Goal: Information Seeking & Learning: Check status

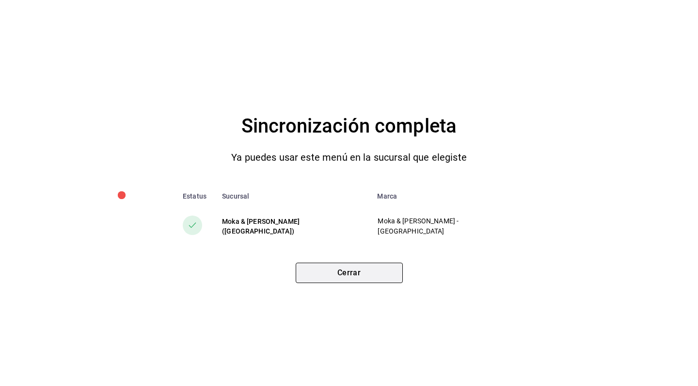
click at [356, 280] on button "Cerrar" at bounding box center [349, 272] width 107 height 20
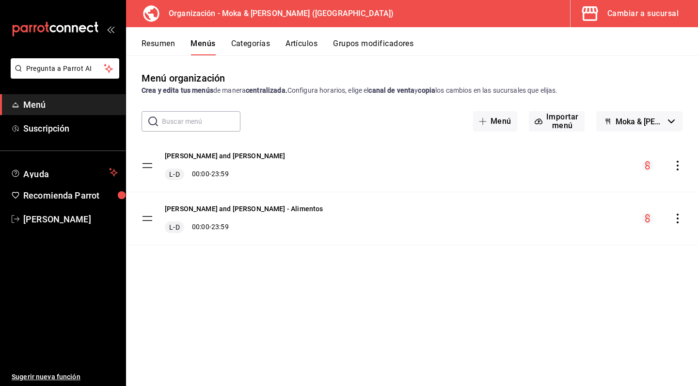
click at [656, 14] on div "Cambiar a sucursal" at bounding box center [643, 14] width 71 height 14
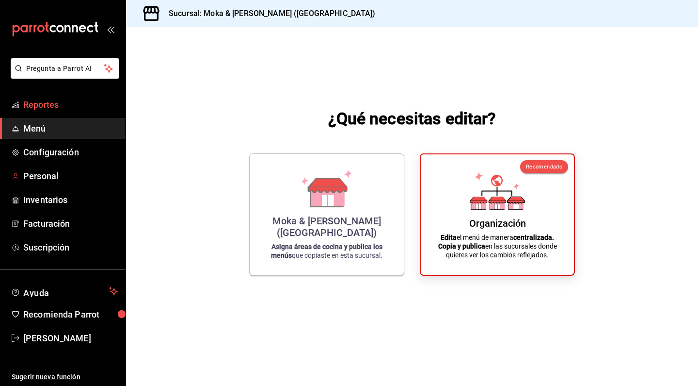
click at [45, 106] on span "Reportes" at bounding box center [70, 104] width 95 height 13
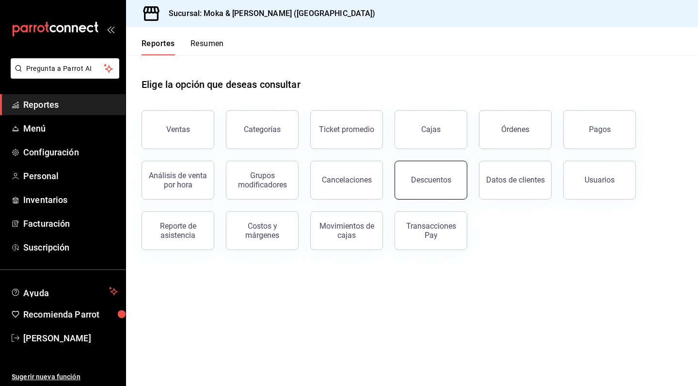
click at [423, 176] on div "Descuentos" at bounding box center [431, 179] width 40 height 9
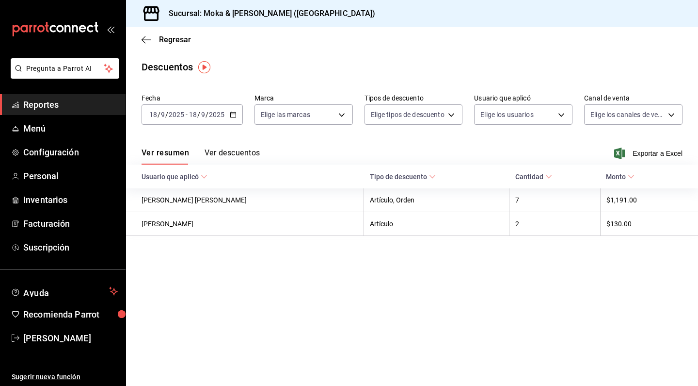
click at [230, 150] on button "Ver descuentos" at bounding box center [232, 156] width 55 height 16
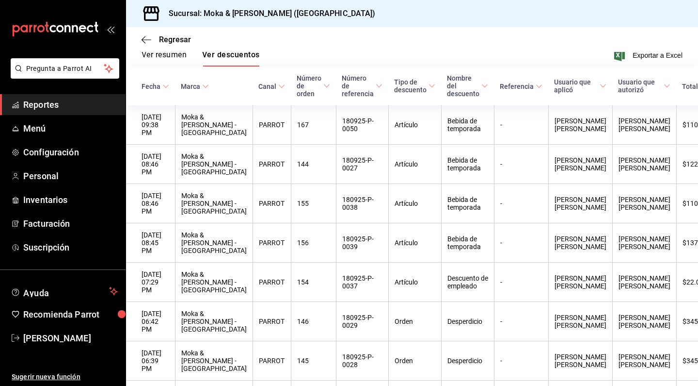
click at [141, 42] on div "Regresar" at bounding box center [412, 39] width 572 height 25
click at [144, 40] on icon "button" at bounding box center [147, 39] width 10 height 0
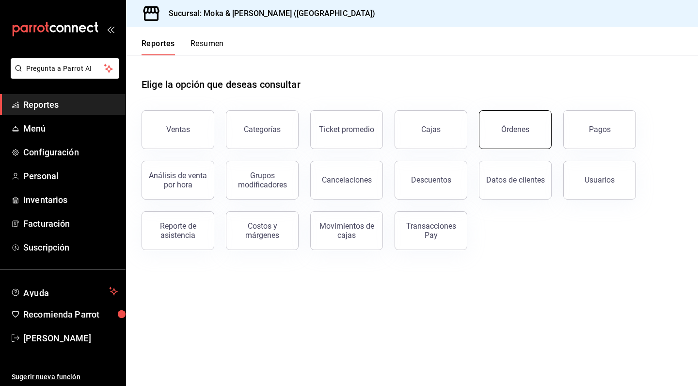
click at [495, 124] on button "Órdenes" at bounding box center [515, 129] width 73 height 39
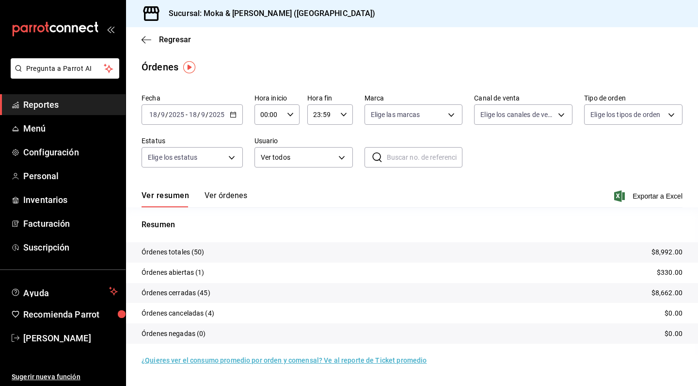
click at [225, 195] on button "Ver órdenes" at bounding box center [226, 199] width 43 height 16
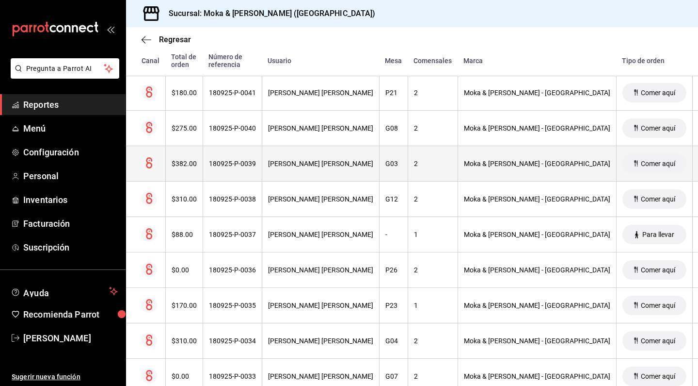
scroll to position [499, 0]
click at [268, 165] on div "[PERSON_NAME] [PERSON_NAME]" at bounding box center [320, 164] width 105 height 8
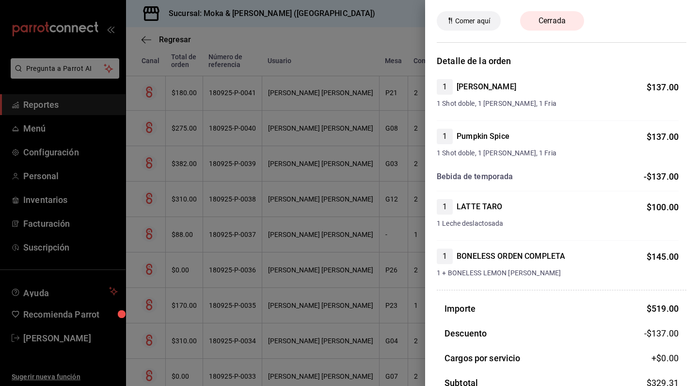
scroll to position [37, 0]
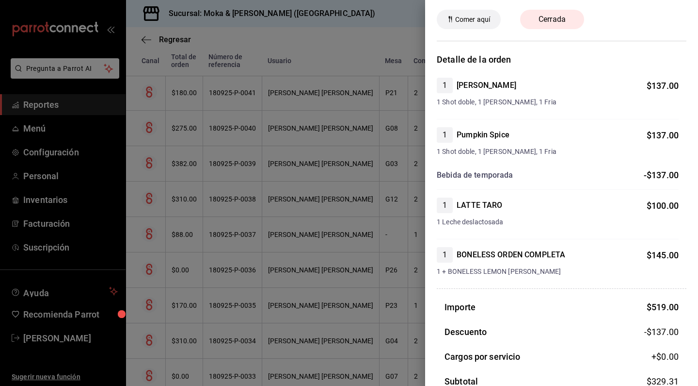
click at [22, 126] on div at bounding box center [349, 193] width 698 height 386
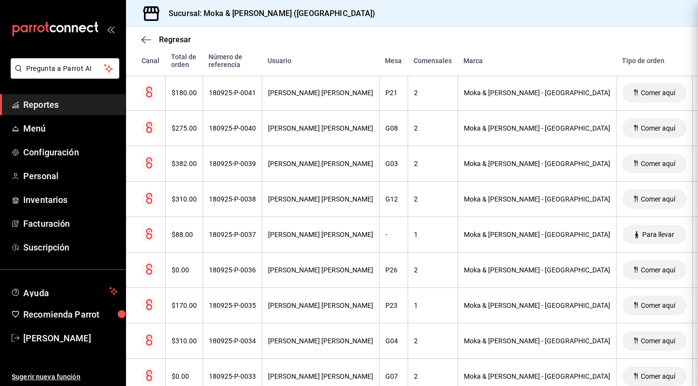
scroll to position [0, 0]
click at [52, 147] on span "Configuración" at bounding box center [70, 151] width 95 height 13
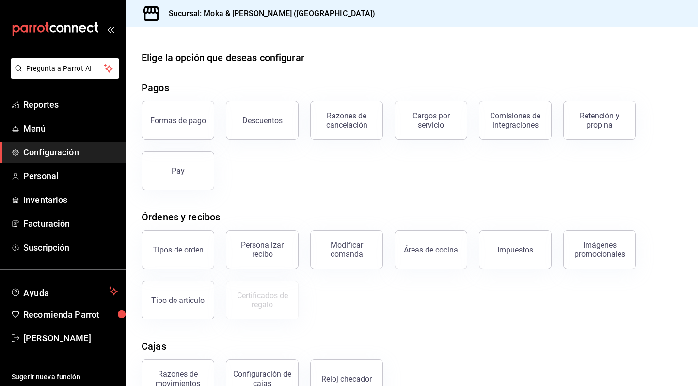
click at [23, 153] on span "Configuración" at bounding box center [70, 151] width 95 height 13
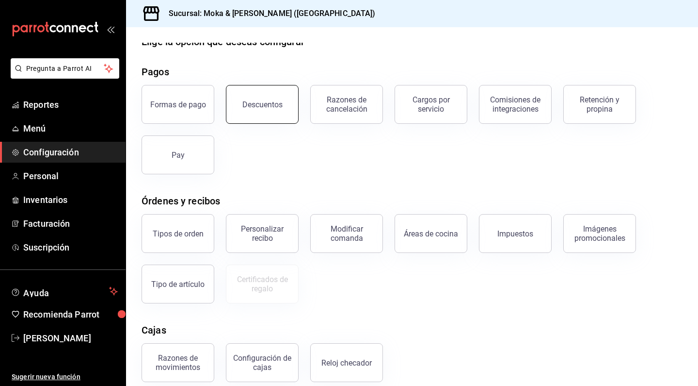
click at [290, 104] on button "Descuentos" at bounding box center [262, 104] width 73 height 39
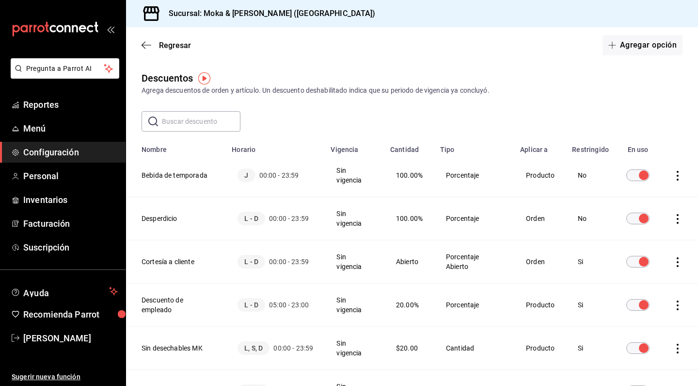
click at [151, 38] on div "Regresar Agregar opción" at bounding box center [412, 45] width 572 height 36
click at [148, 44] on icon "button" at bounding box center [147, 45] width 10 height 9
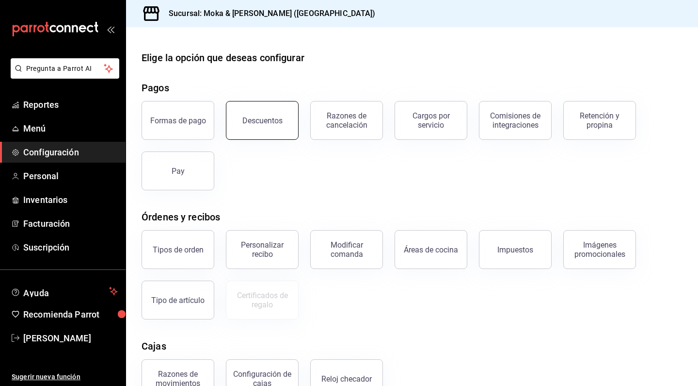
click at [287, 134] on button "Descuentos" at bounding box center [262, 120] width 73 height 39
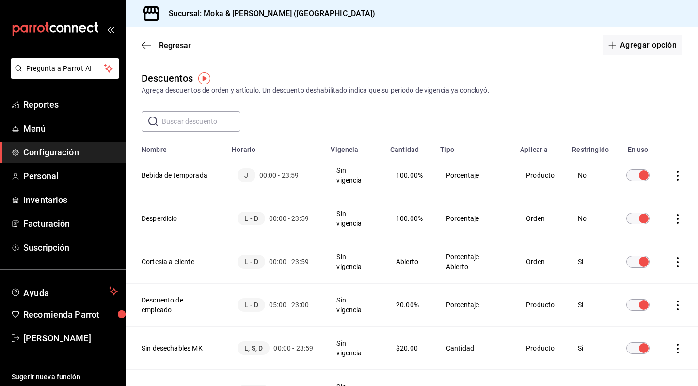
scroll to position [7, 0]
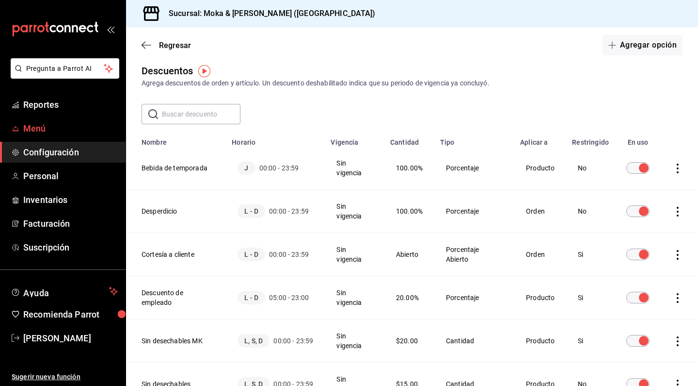
click at [35, 129] on span "Menú" at bounding box center [70, 128] width 95 height 13
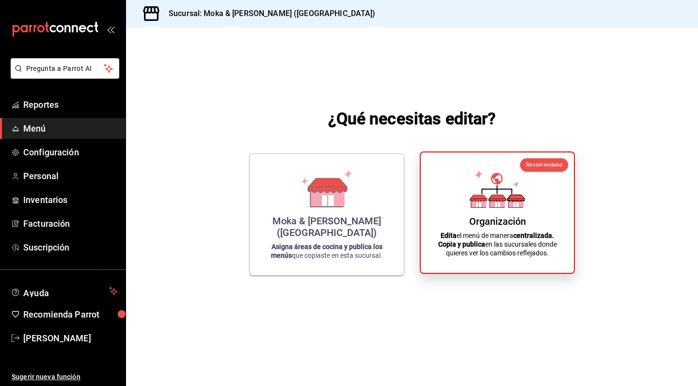
click at [464, 211] on div "Organización Edita el menú de manera centralizada. Copia y publica en las sucur…" at bounding box center [498, 212] width 130 height 105
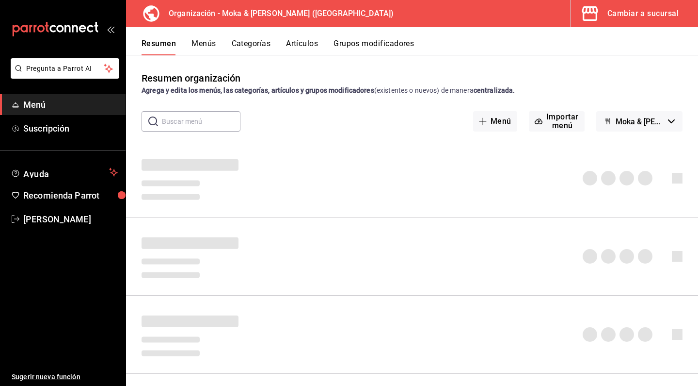
click at [376, 47] on button "Grupos modificadores" at bounding box center [374, 47] width 80 height 16
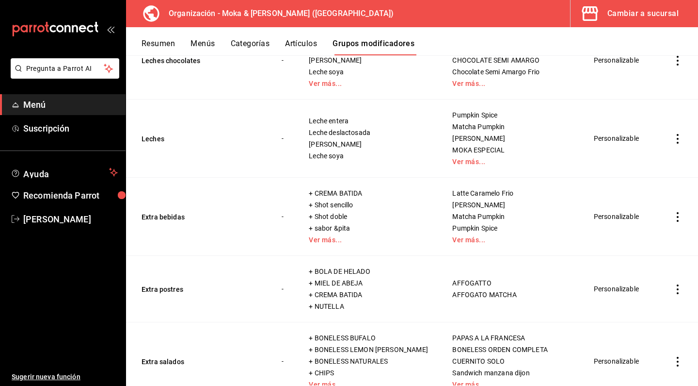
scroll to position [2149, 0]
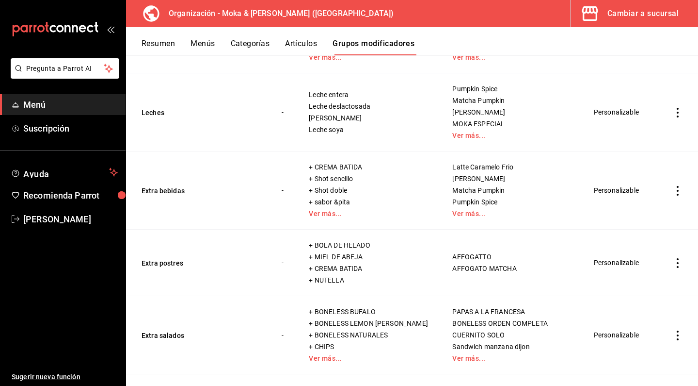
click at [156, 118] on td "Leches" at bounding box center [198, 112] width 144 height 78
click at [157, 115] on button "Leches" at bounding box center [200, 113] width 116 height 10
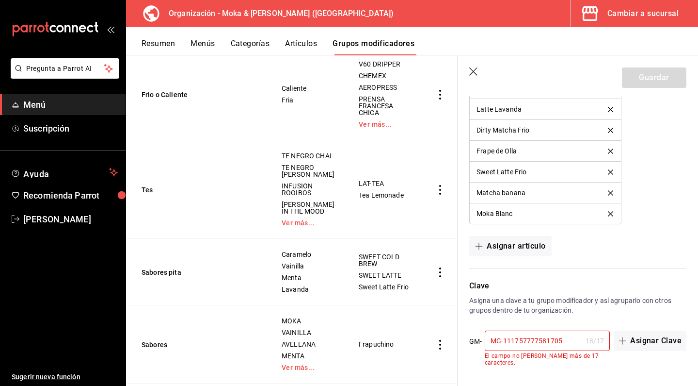
scroll to position [1901, 0]
click at [564, 342] on input "MG-111757777581705" at bounding box center [533, 340] width 97 height 19
click at [521, 339] on input "MG-111757777581705" at bounding box center [533, 340] width 97 height 19
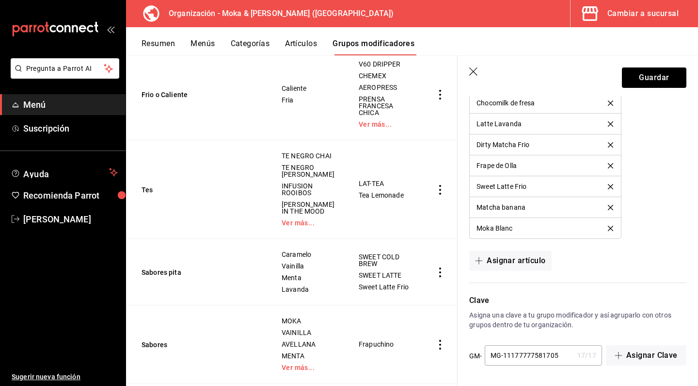
scroll to position [1887, 0]
type input "MG-11177777581705"
click at [470, 68] on icon "button" at bounding box center [474, 72] width 10 height 10
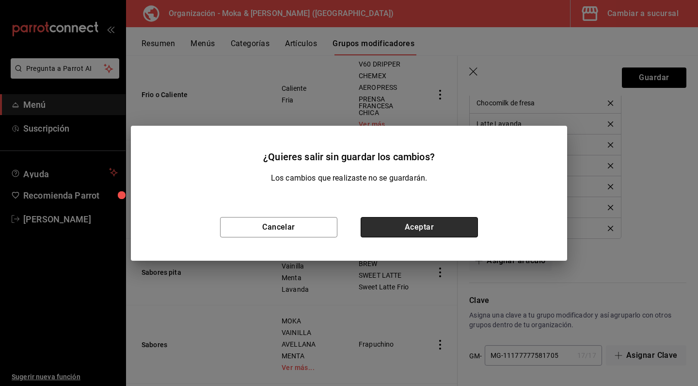
click at [391, 230] on button "Aceptar" at bounding box center [419, 227] width 117 height 20
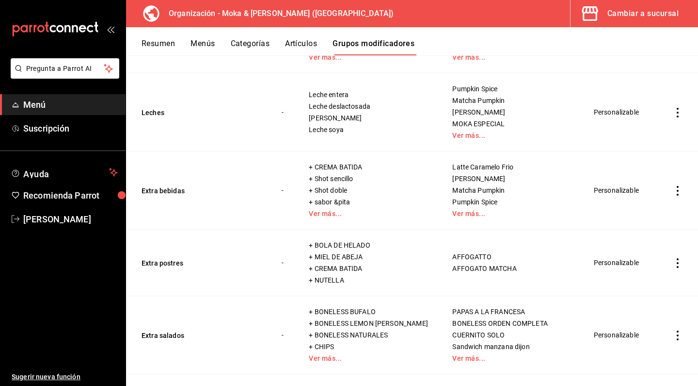
click at [676, 113] on icon "actions" at bounding box center [678, 113] width 10 height 10
click at [220, 116] on div at bounding box center [349, 193] width 698 height 386
click at [164, 113] on button "Leches" at bounding box center [200, 113] width 116 height 10
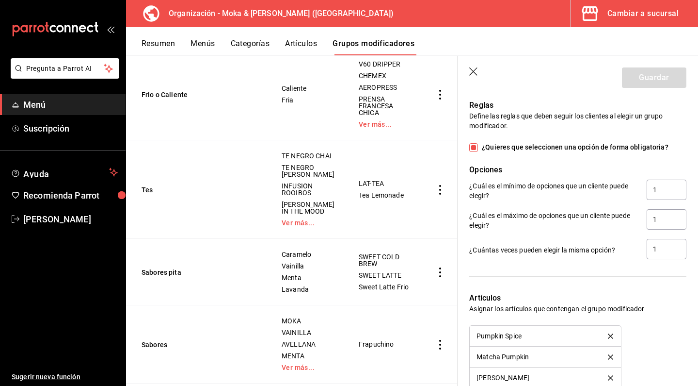
scroll to position [529, 0]
click at [476, 72] on icon "button" at bounding box center [474, 72] width 10 height 10
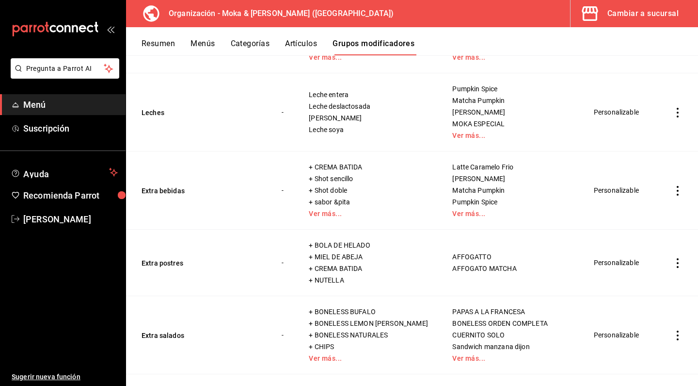
click at [630, 7] on div "Cambiar a sucursal" at bounding box center [643, 14] width 71 height 14
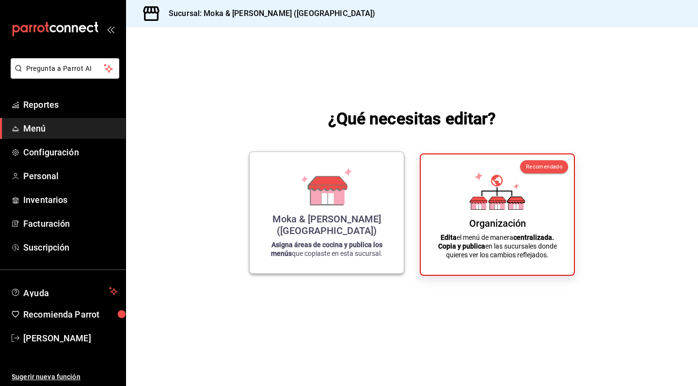
click at [387, 156] on div "Moka & [PERSON_NAME] ([GEOGRAPHIC_DATA]) Asigna áreas de cocina y publica los m…" at bounding box center [326, 212] width 155 height 122
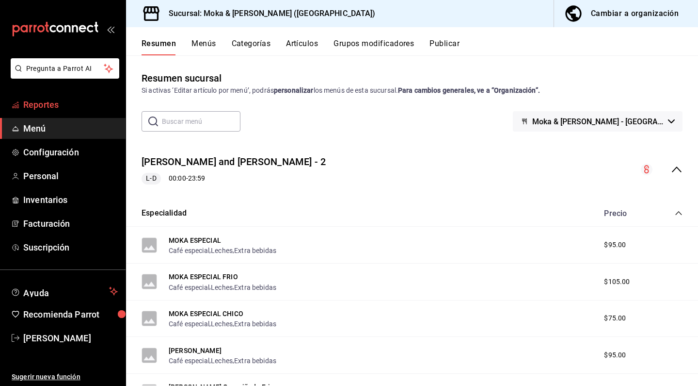
click at [51, 105] on span "Reportes" at bounding box center [70, 104] width 95 height 13
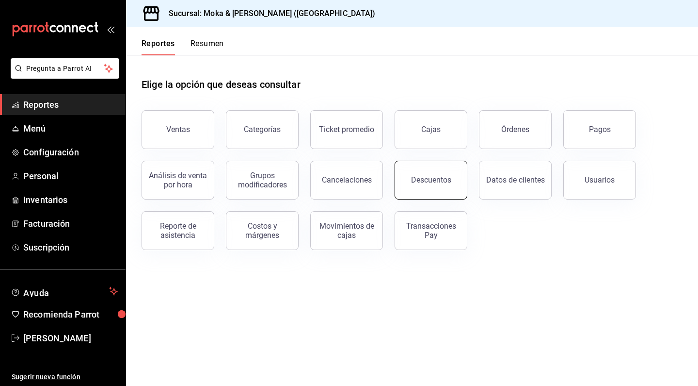
click at [460, 196] on button "Descuentos" at bounding box center [431, 180] width 73 height 39
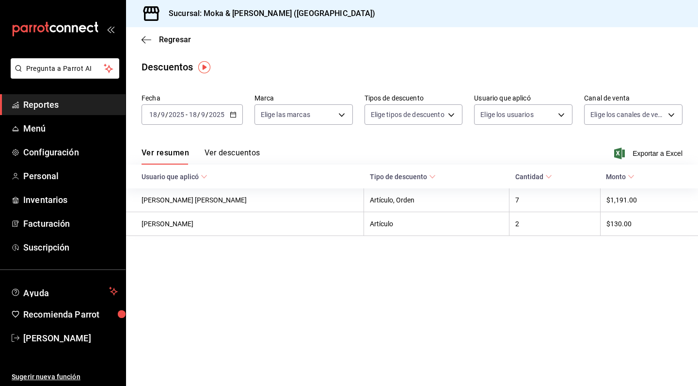
click at [240, 151] on button "Ver descuentos" at bounding box center [232, 156] width 55 height 16
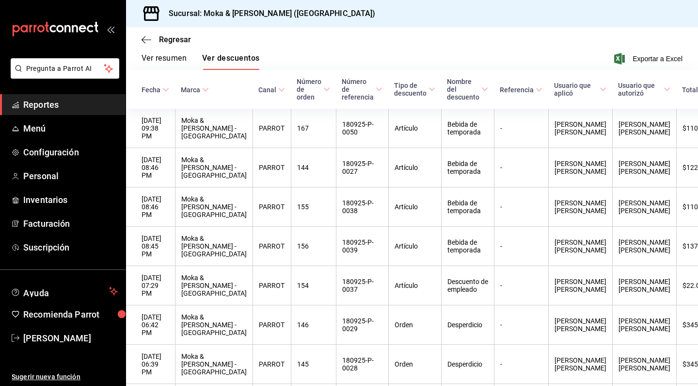
click at [141, 39] on div "Regresar" at bounding box center [412, 39] width 572 height 25
click at [146, 38] on icon "button" at bounding box center [147, 39] width 10 height 9
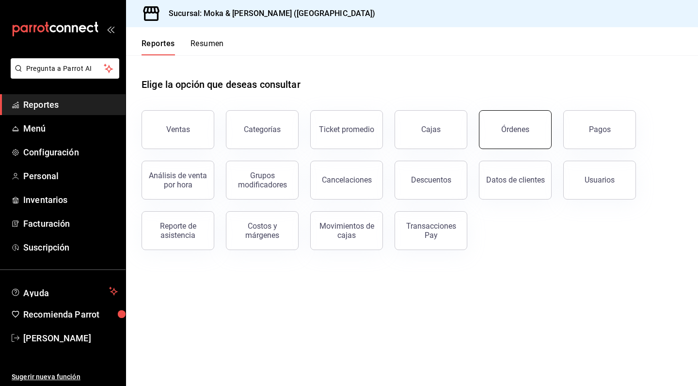
click at [539, 147] on div "Órdenes" at bounding box center [509, 123] width 84 height 50
click at [525, 131] on div "Órdenes" at bounding box center [515, 129] width 28 height 9
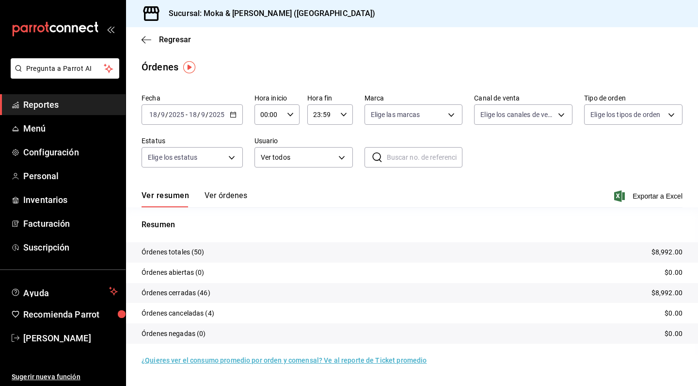
click at [238, 191] on button "Ver órdenes" at bounding box center [226, 199] width 43 height 16
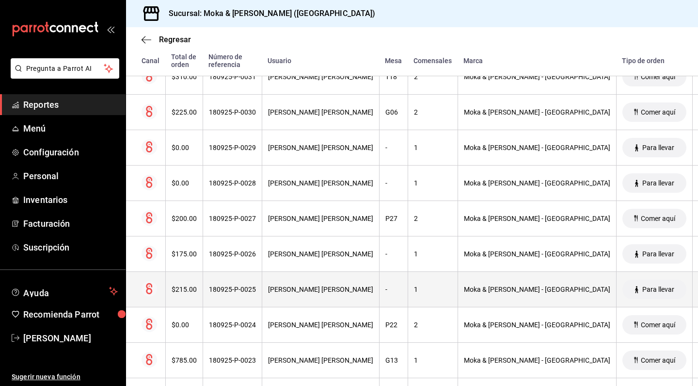
scroll to position [860, 0]
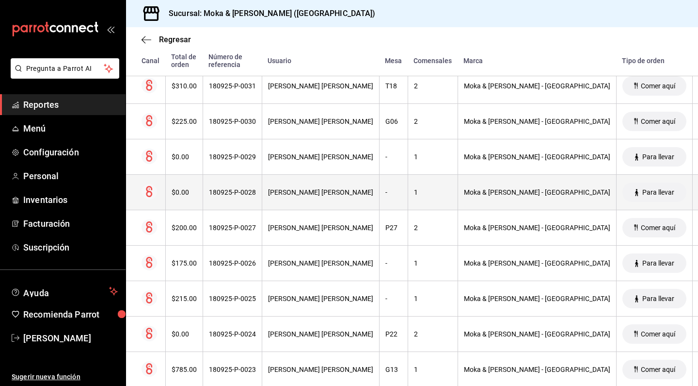
click at [244, 195] on div "180925-P-0028" at bounding box center [232, 192] width 47 height 8
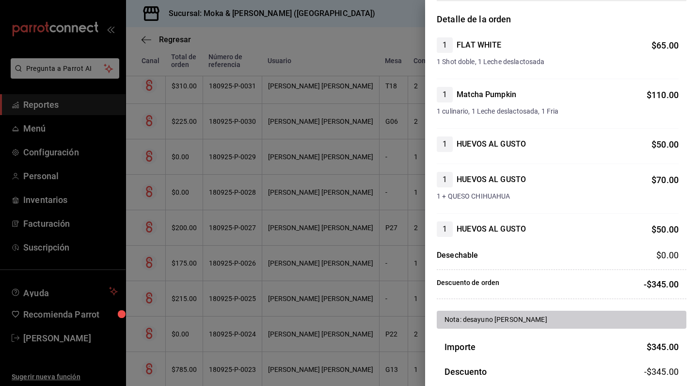
scroll to position [104, 0]
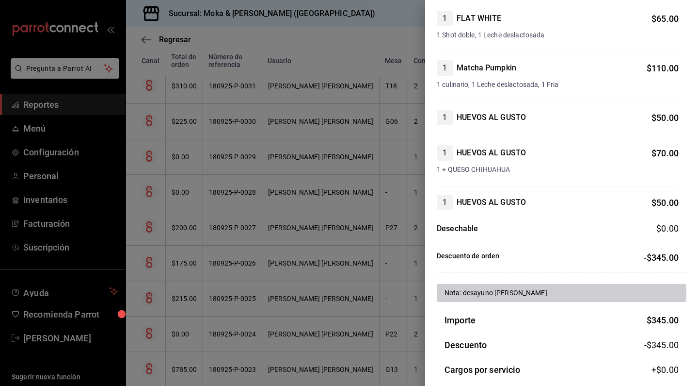
click at [272, 193] on div at bounding box center [349, 193] width 698 height 386
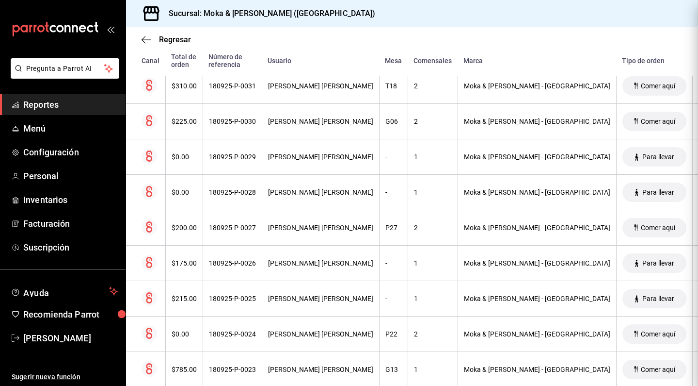
scroll to position [0, 0]
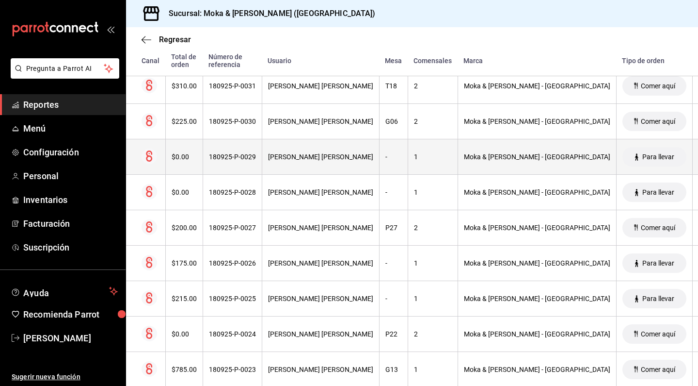
click at [303, 161] on th "[PERSON_NAME] [PERSON_NAME]" at bounding box center [320, 156] width 117 height 35
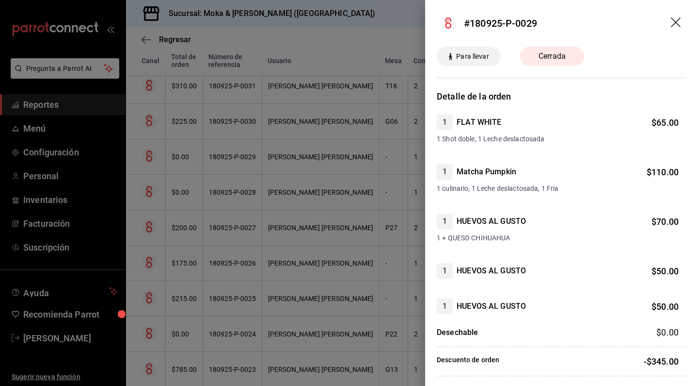
click at [672, 23] on icon "drag" at bounding box center [677, 23] width 12 height 12
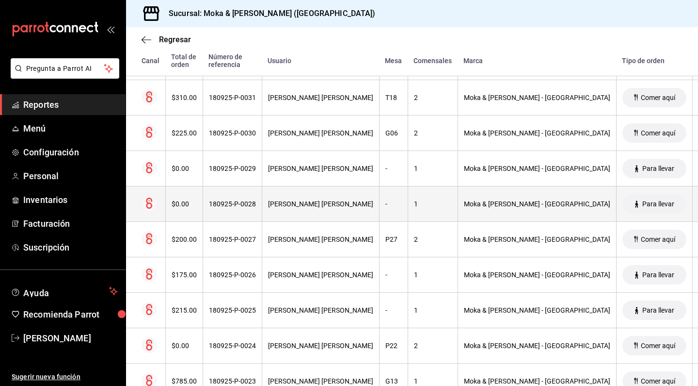
scroll to position [845, 0]
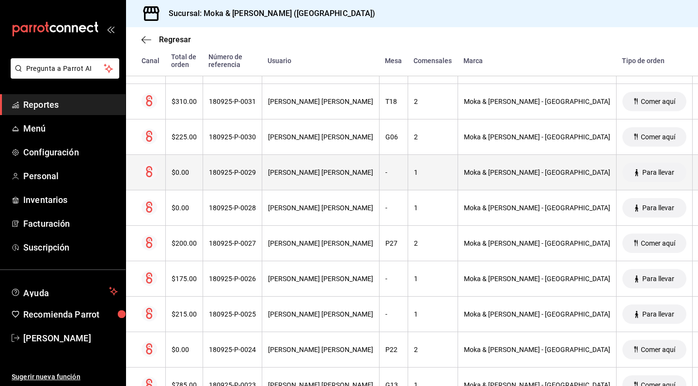
click at [379, 176] on th "-" at bounding box center [393, 172] width 29 height 35
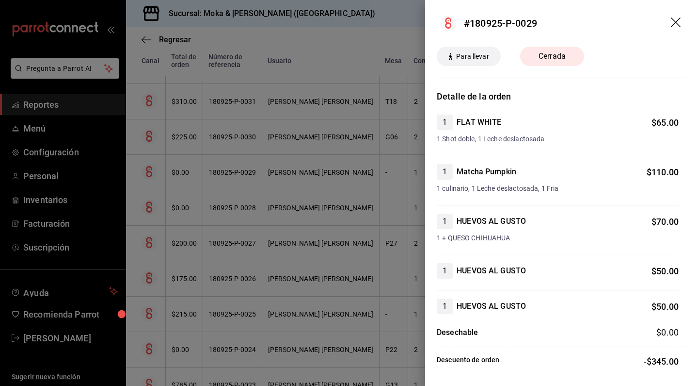
scroll to position [0, 0]
click at [671, 19] on header "#180925-P-0029" at bounding box center [561, 23] width 273 height 47
click at [676, 19] on icon "drag" at bounding box center [677, 23] width 12 height 12
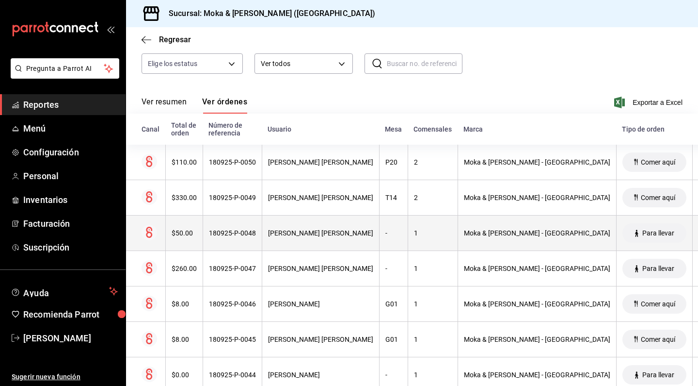
scroll to position [100, 0]
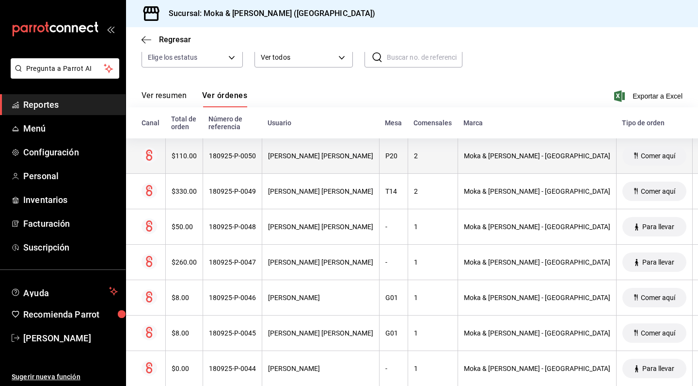
click at [282, 169] on th "[PERSON_NAME] [PERSON_NAME]" at bounding box center [320, 155] width 117 height 35
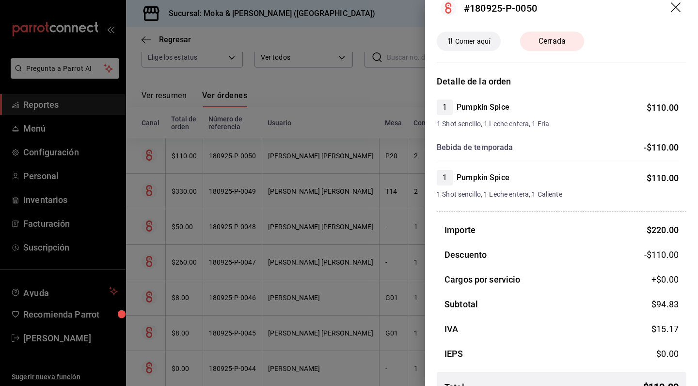
scroll to position [19, 0]
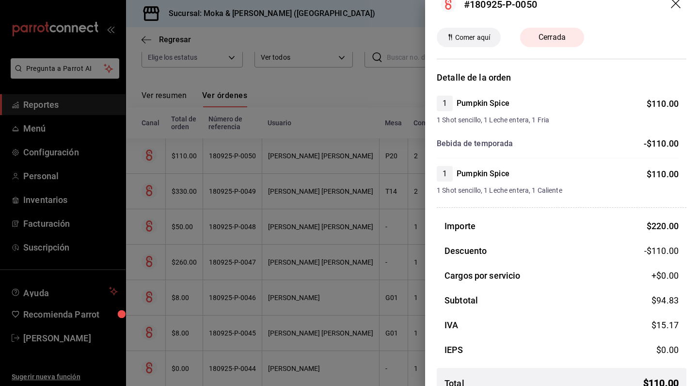
click at [333, 182] on div at bounding box center [349, 193] width 698 height 386
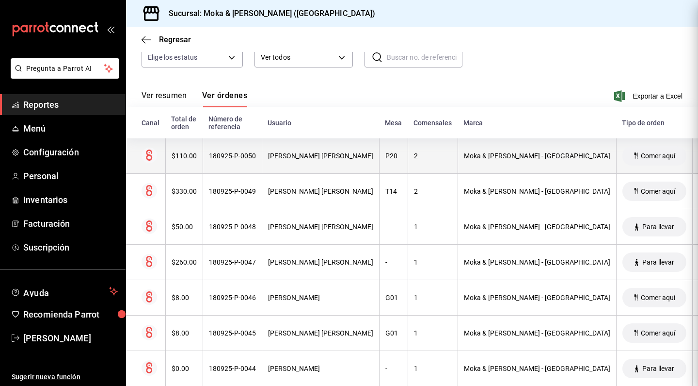
scroll to position [0, 0]
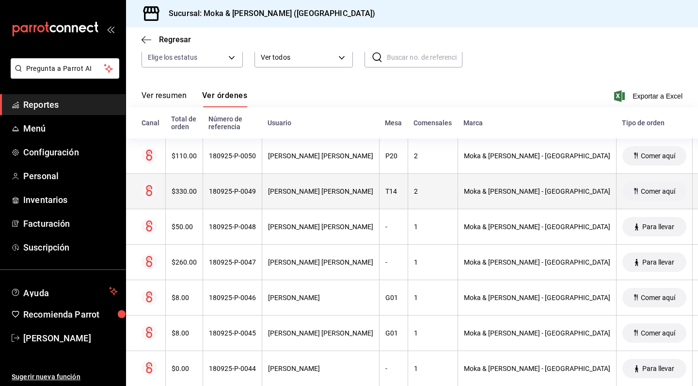
click at [215, 191] on div "180925-P-0049" at bounding box center [232, 191] width 47 height 8
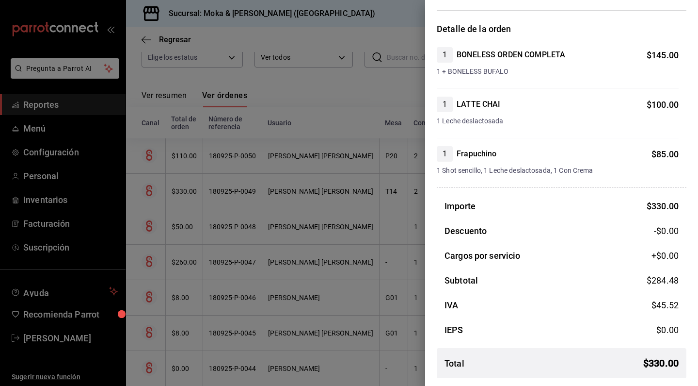
scroll to position [67, 0]
click at [329, 231] on div at bounding box center [349, 193] width 698 height 386
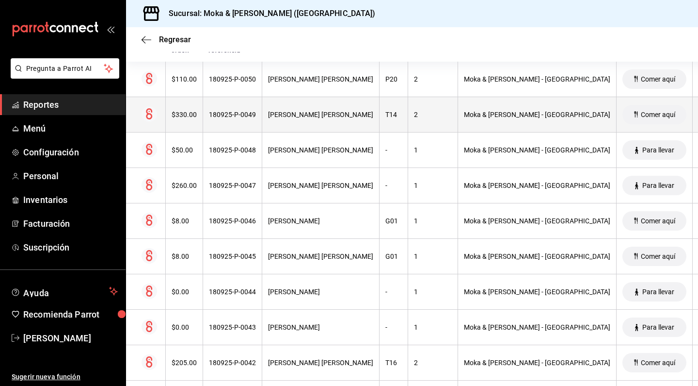
scroll to position [177, 0]
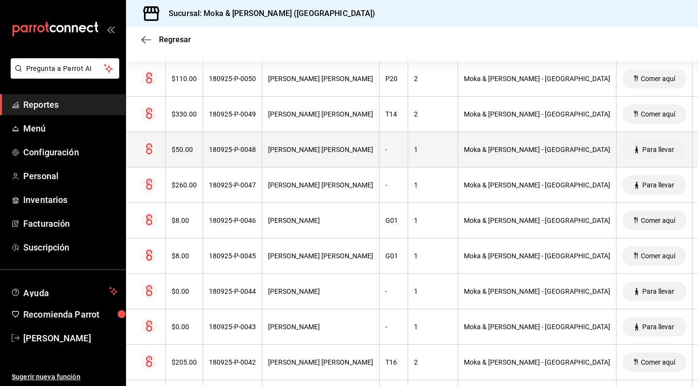
click at [318, 155] on th "[PERSON_NAME] [PERSON_NAME]" at bounding box center [320, 149] width 117 height 35
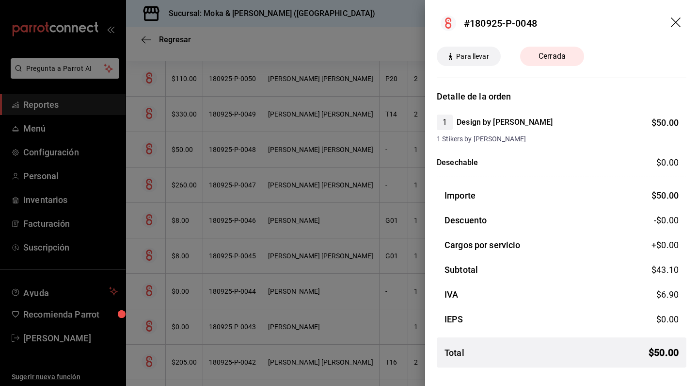
click at [277, 189] on div at bounding box center [349, 193] width 698 height 386
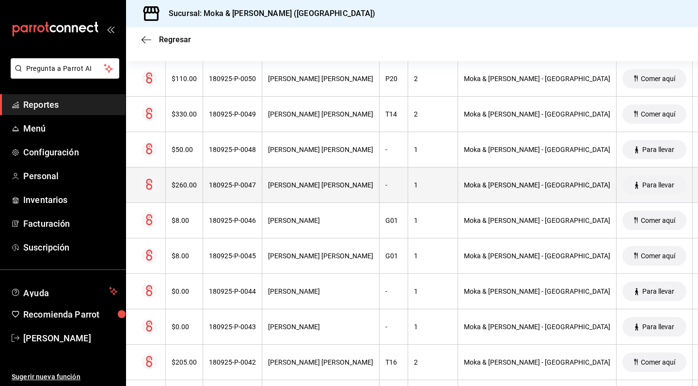
click at [283, 188] on div "[PERSON_NAME] [PERSON_NAME]" at bounding box center [320, 185] width 105 height 8
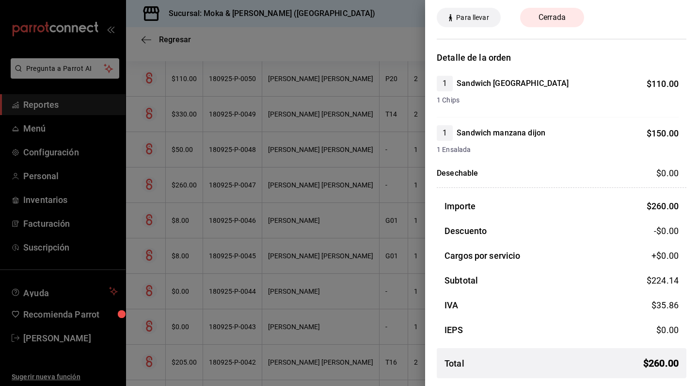
scroll to position [39, 0]
click at [221, 140] on div at bounding box center [349, 193] width 698 height 386
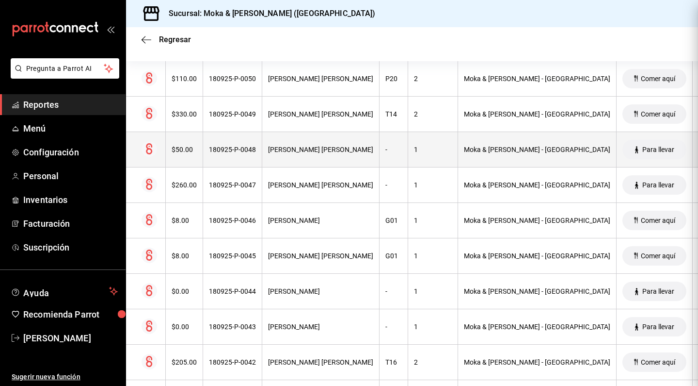
scroll to position [0, 0]
click at [270, 137] on th "[PERSON_NAME] [PERSON_NAME]" at bounding box center [320, 149] width 117 height 35
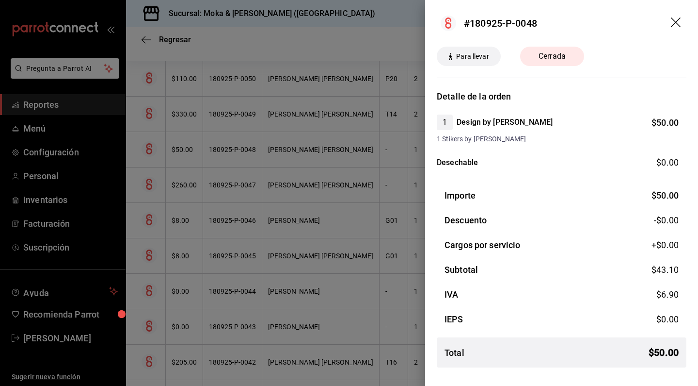
click at [333, 180] on div at bounding box center [349, 193] width 698 height 386
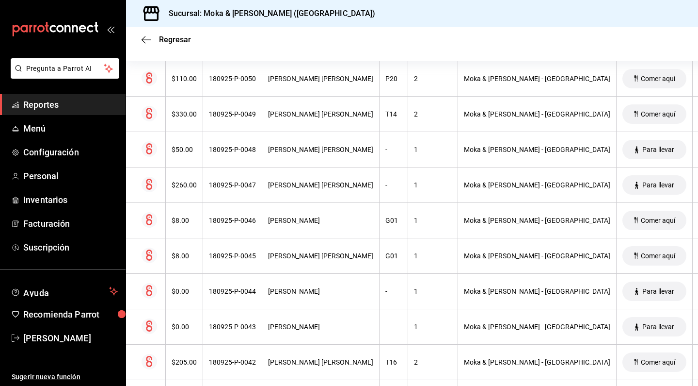
click at [138, 36] on div "Regresar" at bounding box center [412, 39] width 572 height 25
click at [145, 39] on icon "button" at bounding box center [147, 39] width 10 height 9
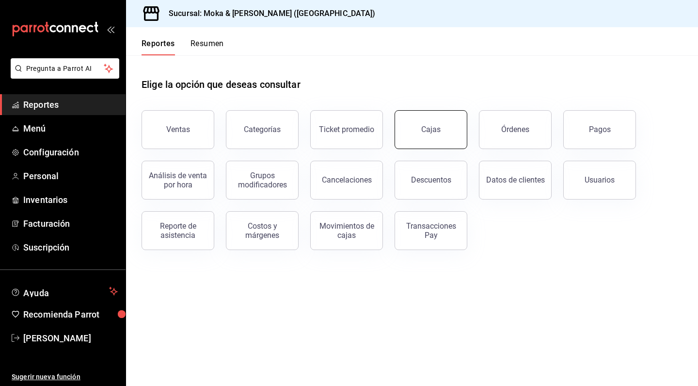
click at [426, 133] on div "Cajas" at bounding box center [431, 130] width 20 height 12
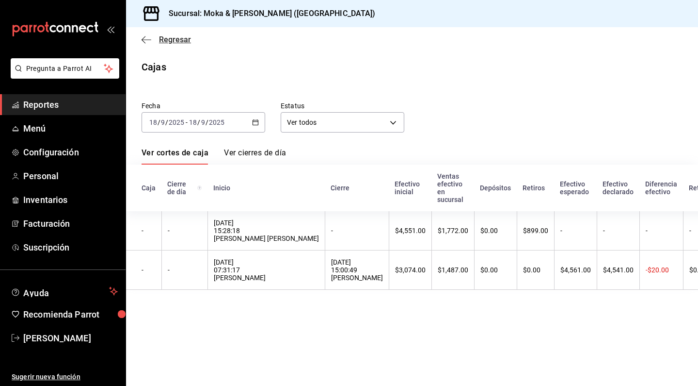
click at [145, 40] on icon "button" at bounding box center [147, 39] width 10 height 0
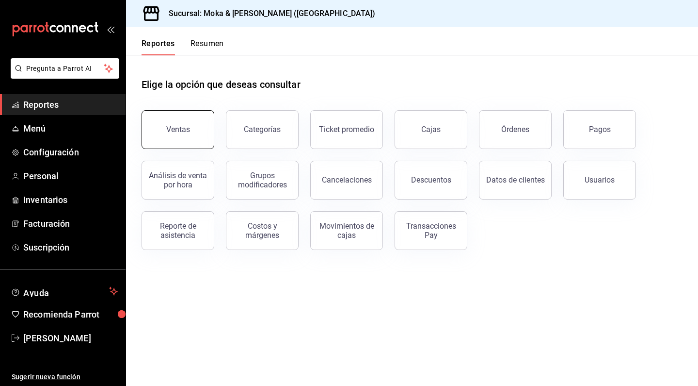
click at [184, 129] on div "Ventas" at bounding box center [178, 129] width 24 height 9
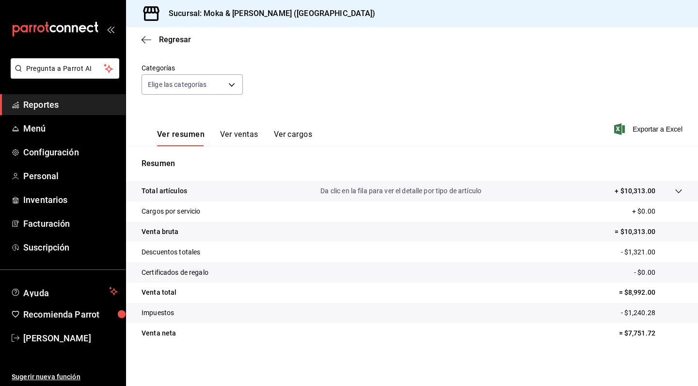
scroll to position [79, 0]
drag, startPoint x: 629, startPoint y: 293, endPoint x: 667, endPoint y: 293, distance: 38.3
click at [667, 293] on p "= $8,992.00" at bounding box center [651, 292] width 64 height 10
click at [359, 136] on div "Ver resumen Ver ventas Ver cargos Exportar a Excel" at bounding box center [412, 126] width 572 height 40
click at [50, 22] on icon "mailbox folders" at bounding box center [55, 29] width 87 height 15
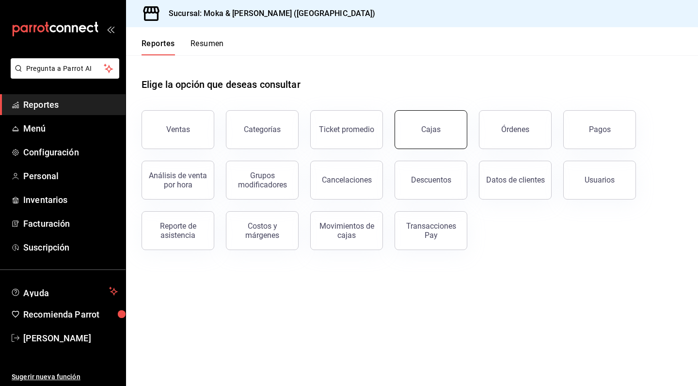
click at [462, 140] on link "Cajas" at bounding box center [431, 129] width 73 height 39
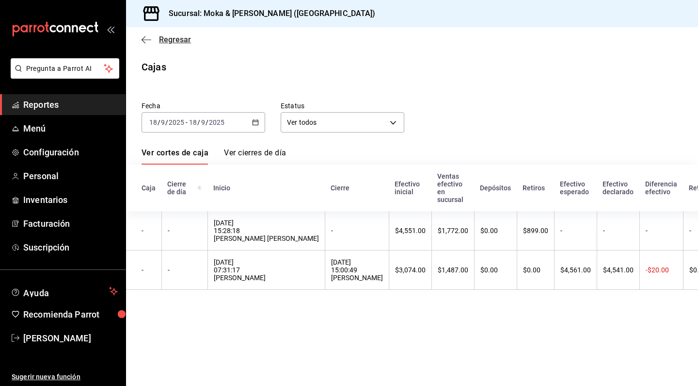
click at [151, 37] on span "Regresar" at bounding box center [166, 39] width 49 height 9
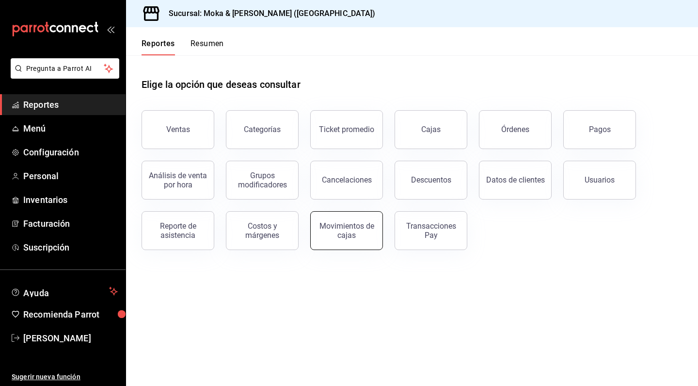
click at [337, 242] on button "Movimientos de cajas" at bounding box center [346, 230] width 73 height 39
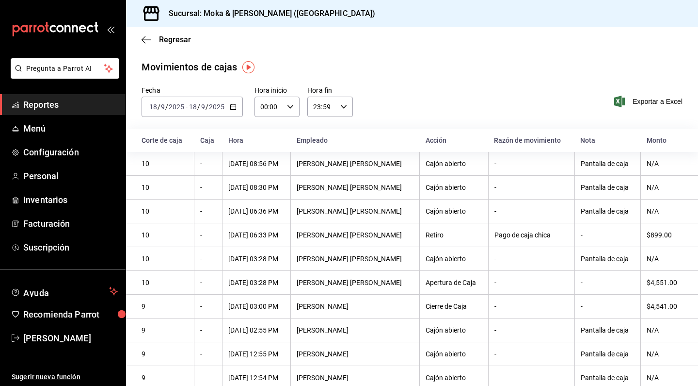
click at [141, 38] on div "Regresar" at bounding box center [412, 39] width 572 height 25
click at [141, 36] on div "Regresar" at bounding box center [412, 39] width 572 height 25
click at [148, 39] on icon "button" at bounding box center [147, 39] width 10 height 0
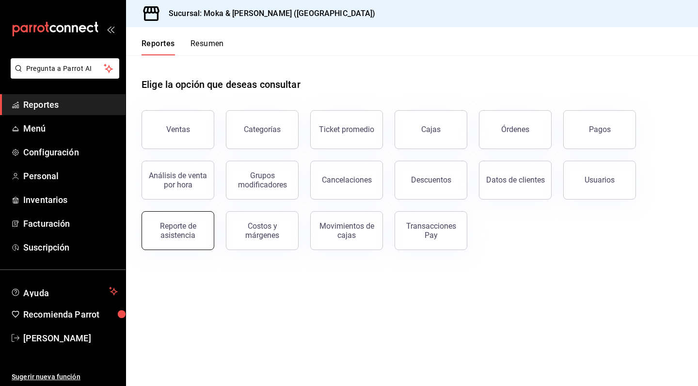
click at [196, 229] on div "Reporte de asistencia" at bounding box center [178, 230] width 60 height 18
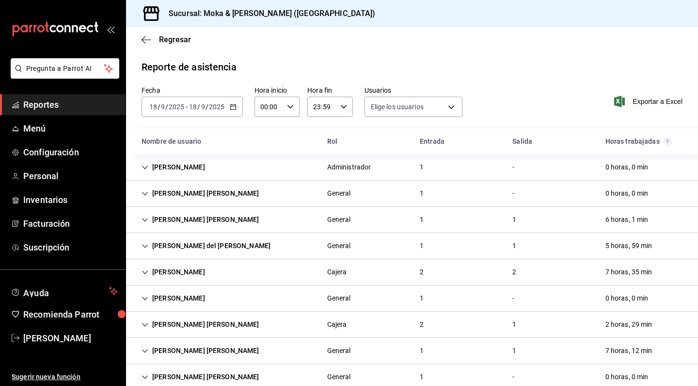
type input "71d8db49-9c01-40f1-a287-fd4d220d6fea,c7a73aea-5ea1-4072-a093-7dbf933144ab,111ea…"
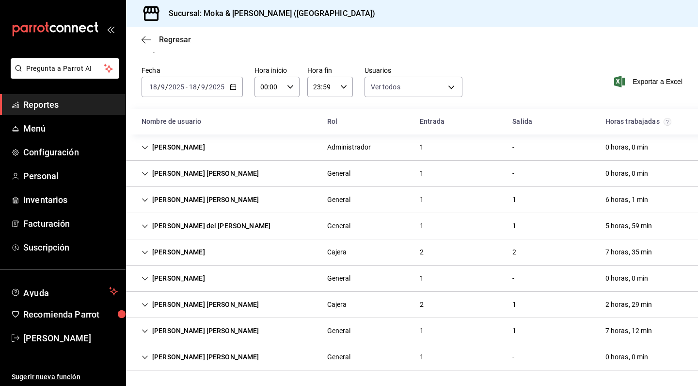
click at [146, 38] on icon "button" at bounding box center [147, 39] width 10 height 9
